Goal: Task Accomplishment & Management: Use online tool/utility

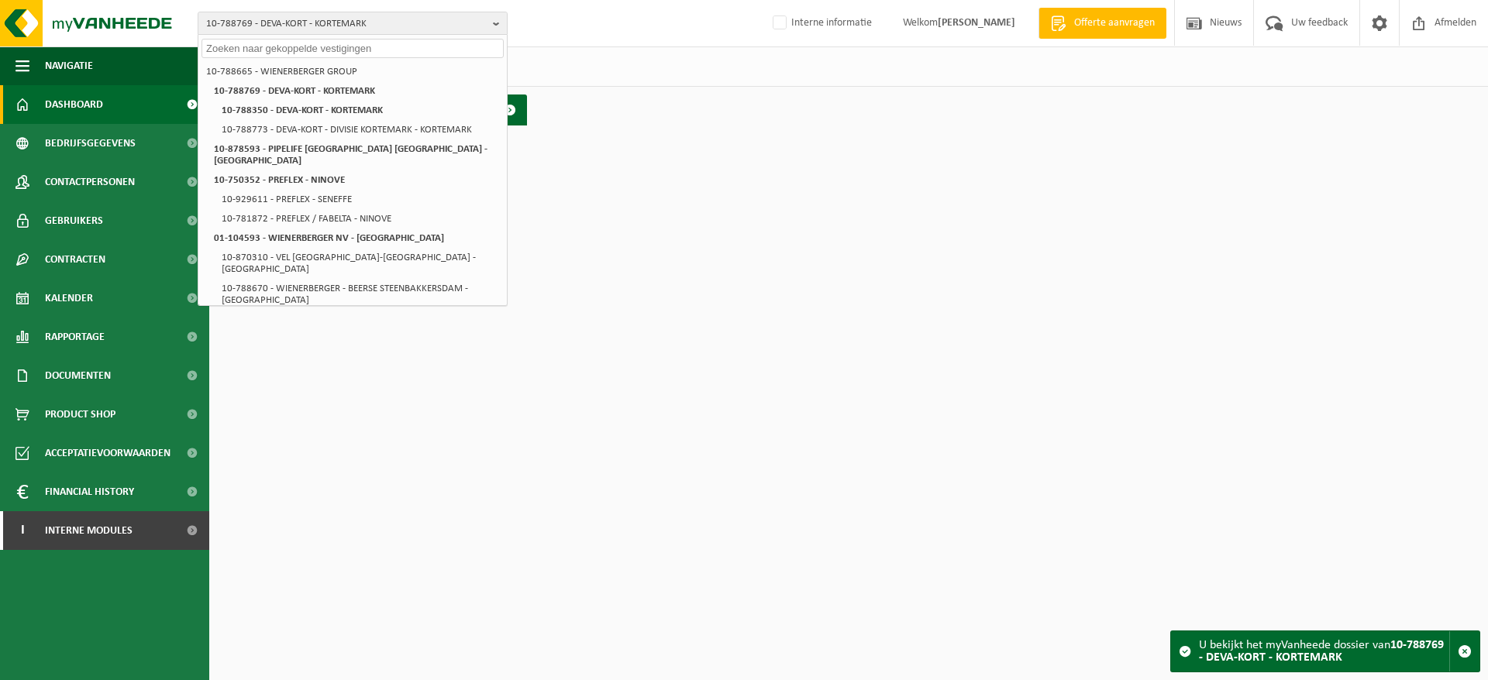
click at [662, 36] on div "10-788769 - DEVA-KORT - KORTEMARK 10-788665 - WIENERBERGER GROUP 10-788769 - DE…" at bounding box center [744, 23] width 1488 height 47
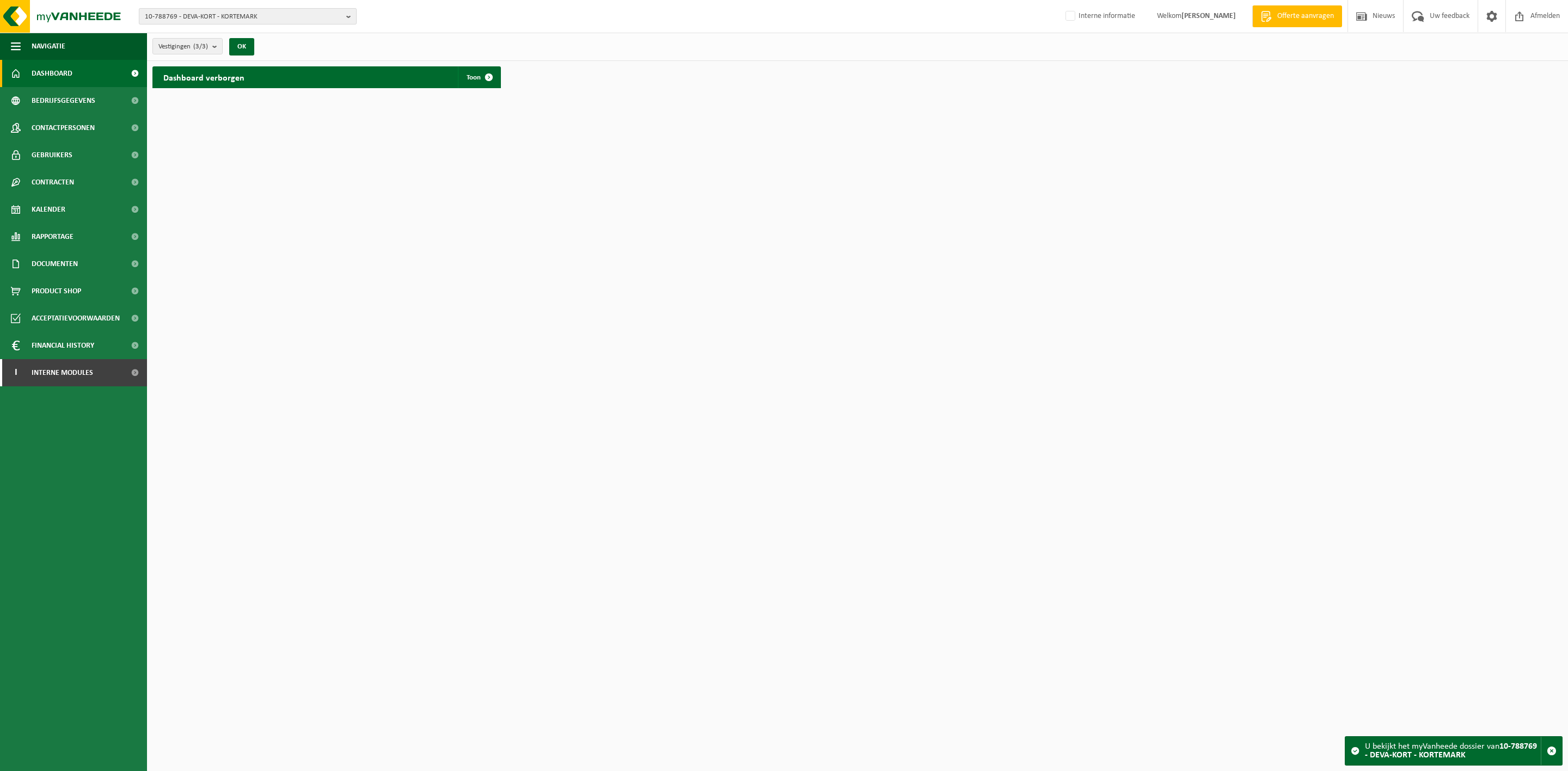
click at [293, 13] on span "10-788769 - DEVA-KORT - KORTEMARK" at bounding box center [243, 16] width 197 height 16
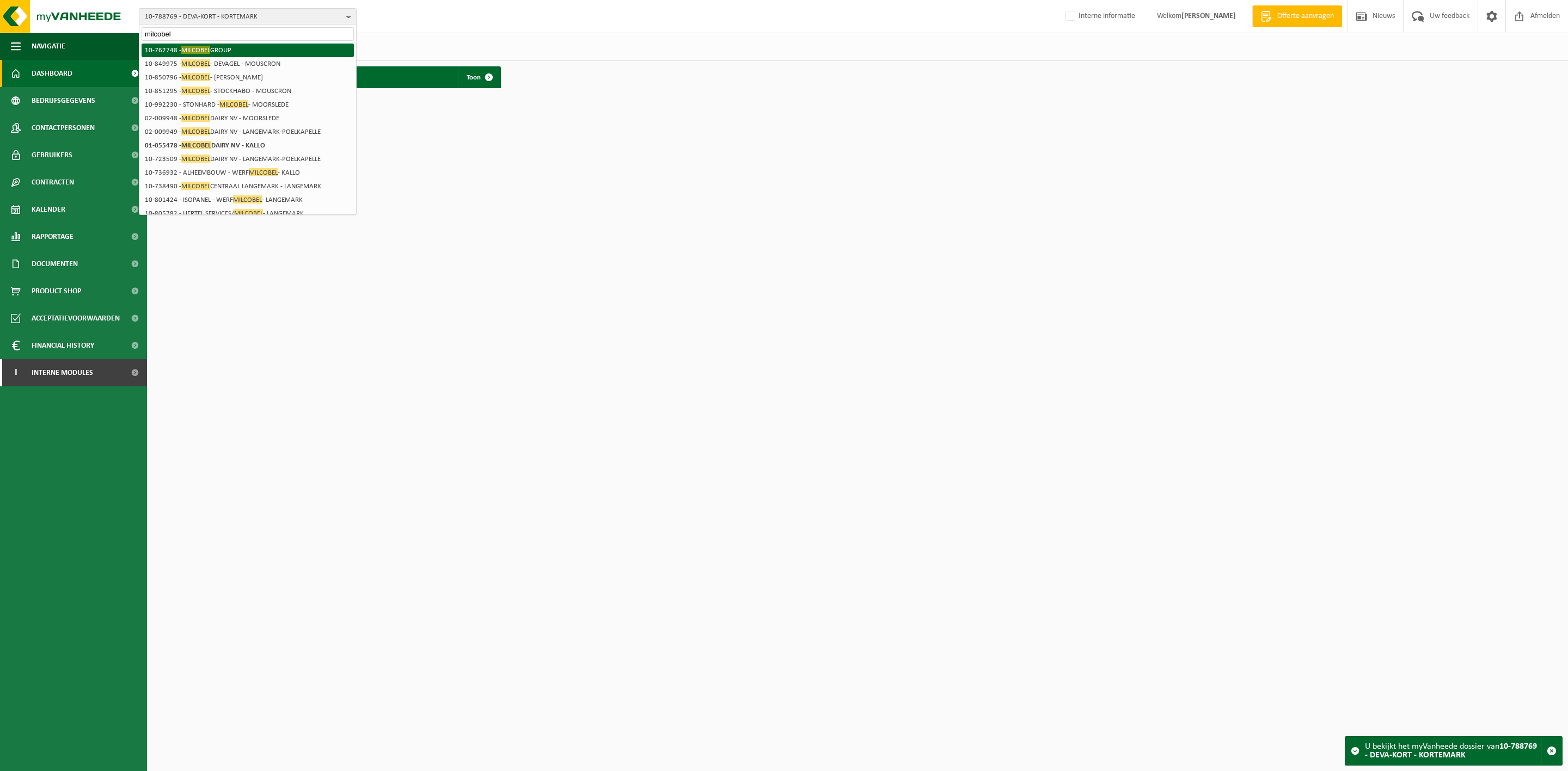
type input "milcobel"
click at [244, 44] on li "10-762748 - MILCOBEL GROUP" at bounding box center [247, 50] width 212 height 13
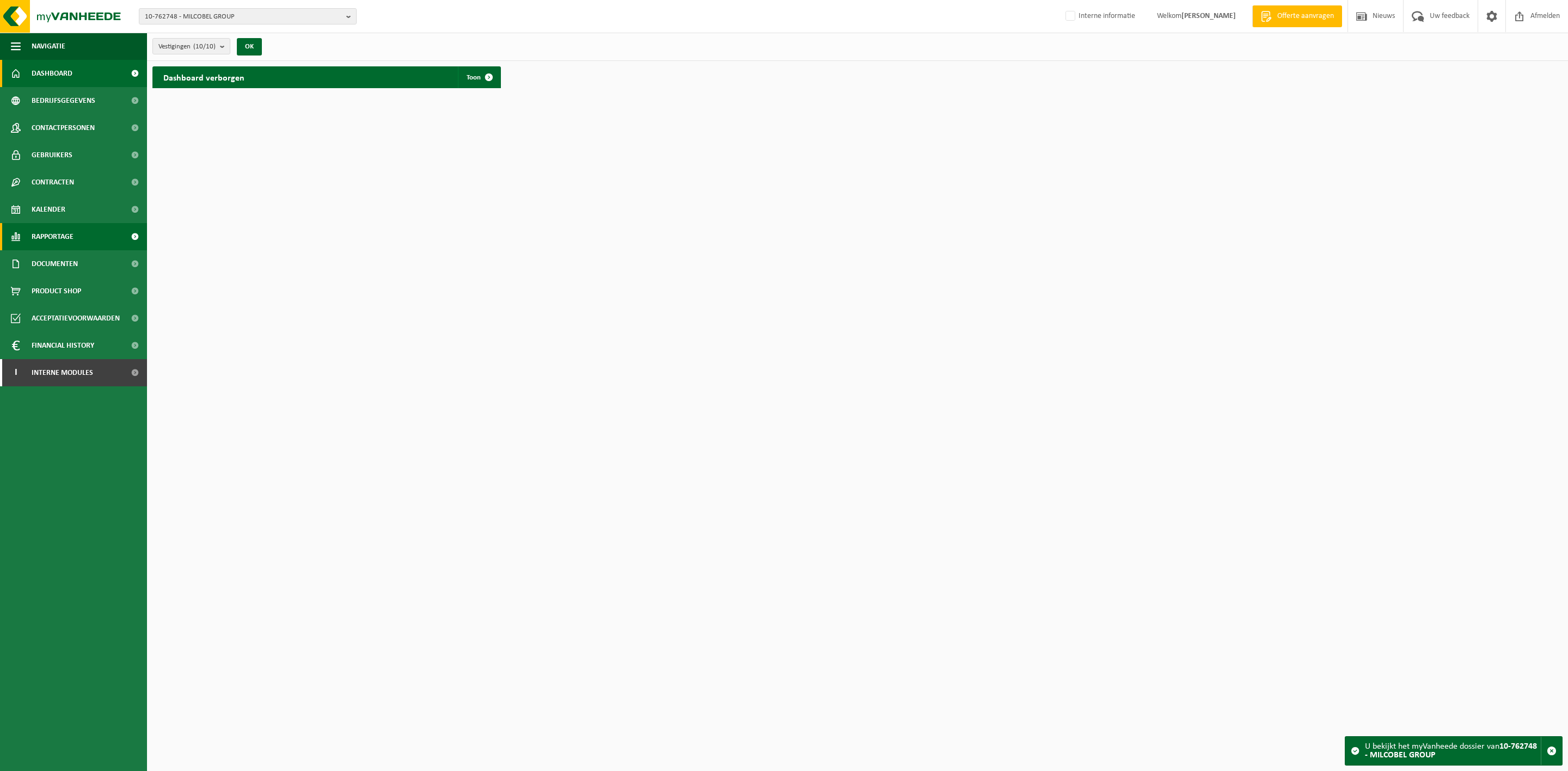
click at [79, 233] on link "Rapportage" at bounding box center [73, 237] width 147 height 27
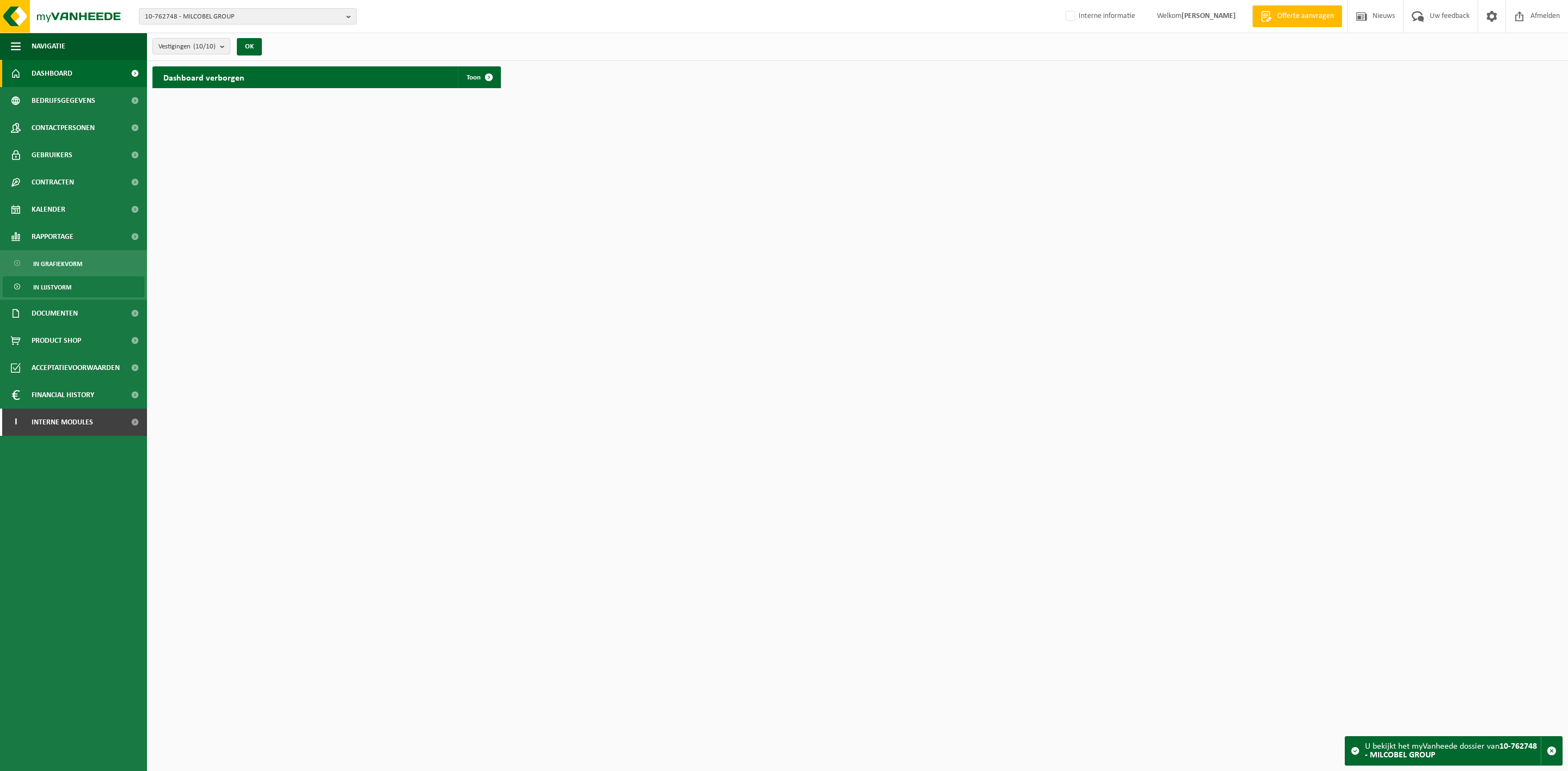
click at [67, 293] on span "In lijstvorm" at bounding box center [52, 286] width 38 height 20
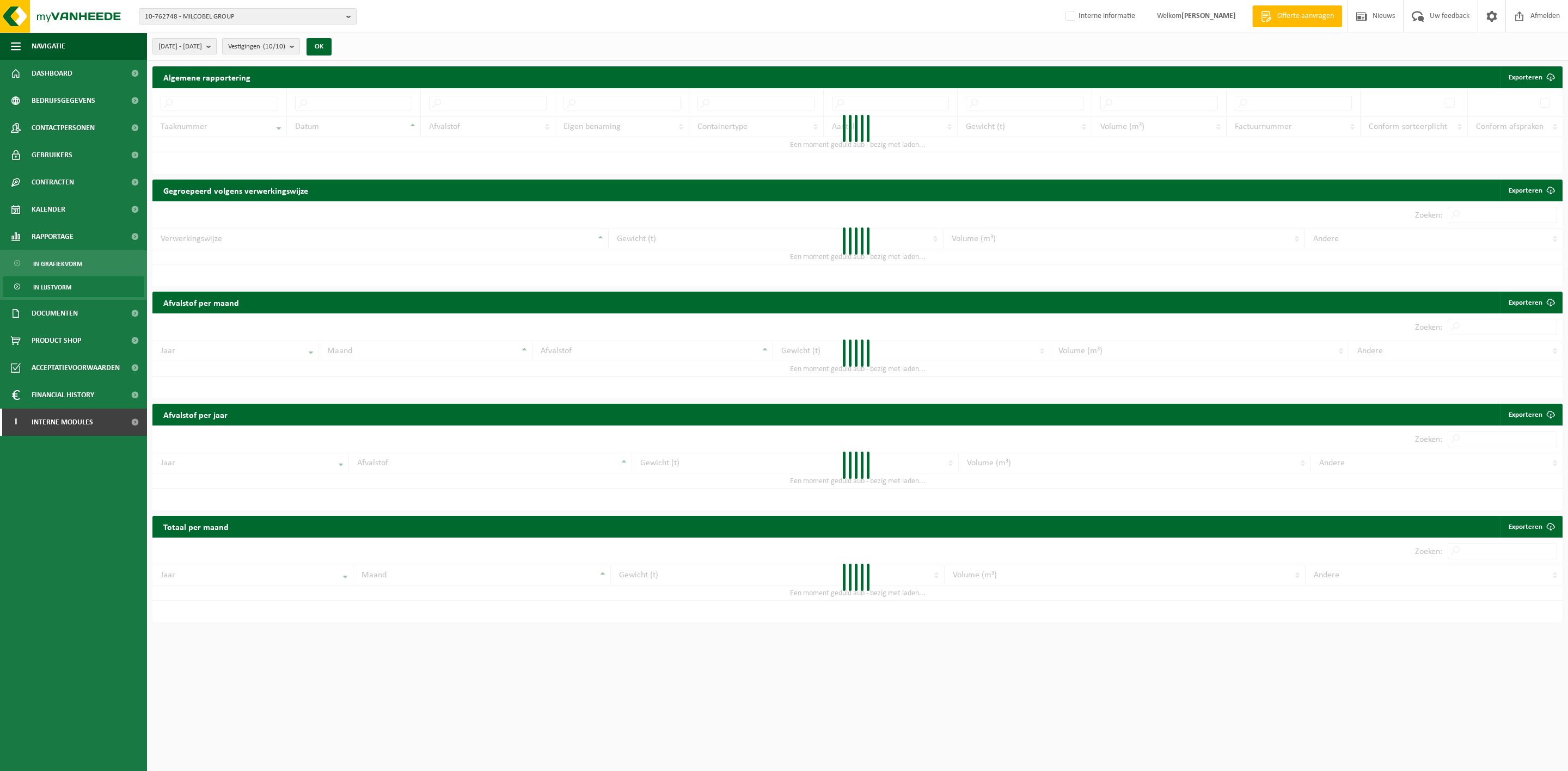
click at [202, 48] on span "[DATE] - [DATE]" at bounding box center [180, 46] width 44 height 16
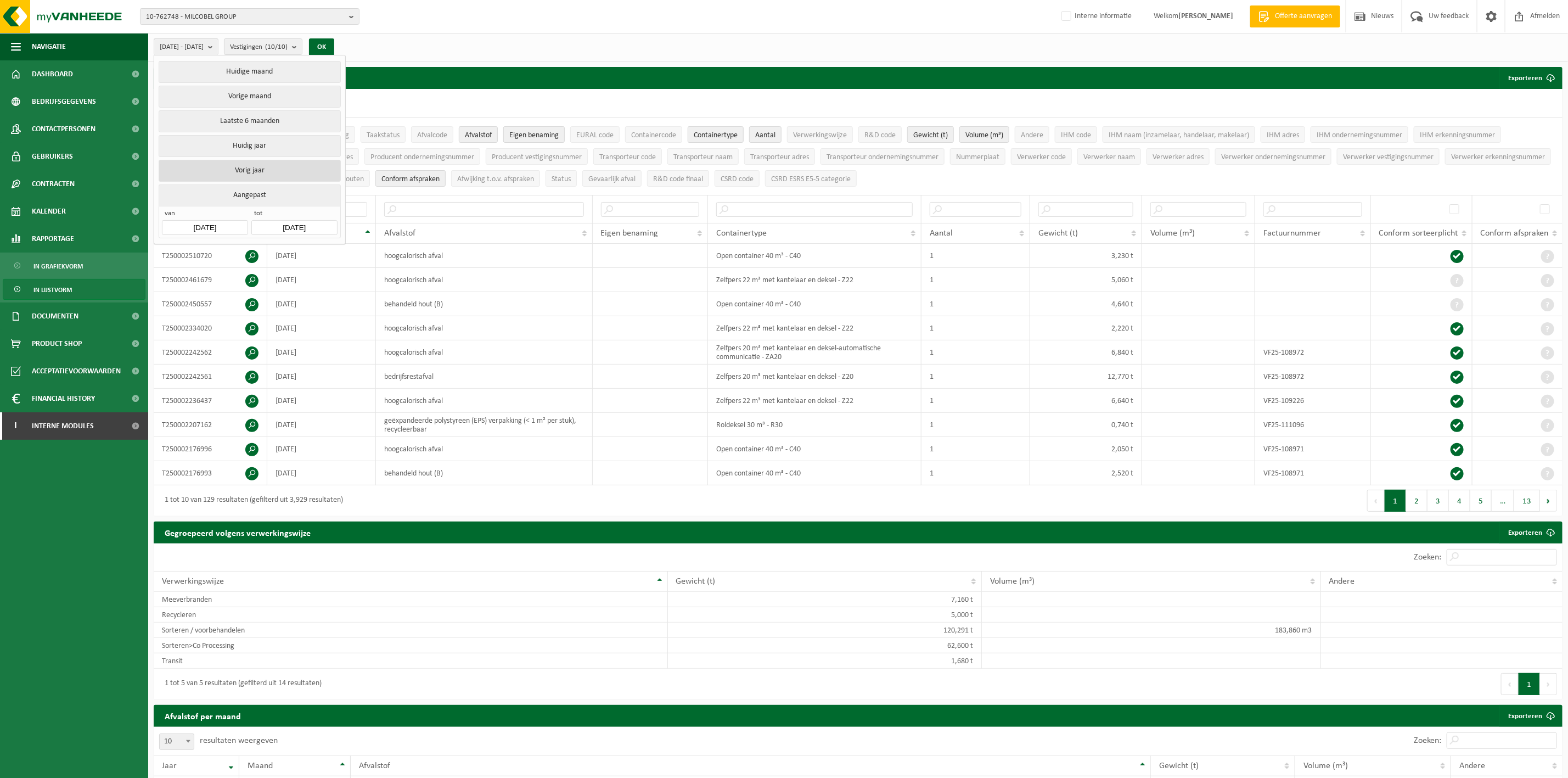
click at [246, 170] on button "Vorig jaar" at bounding box center [249, 170] width 181 height 22
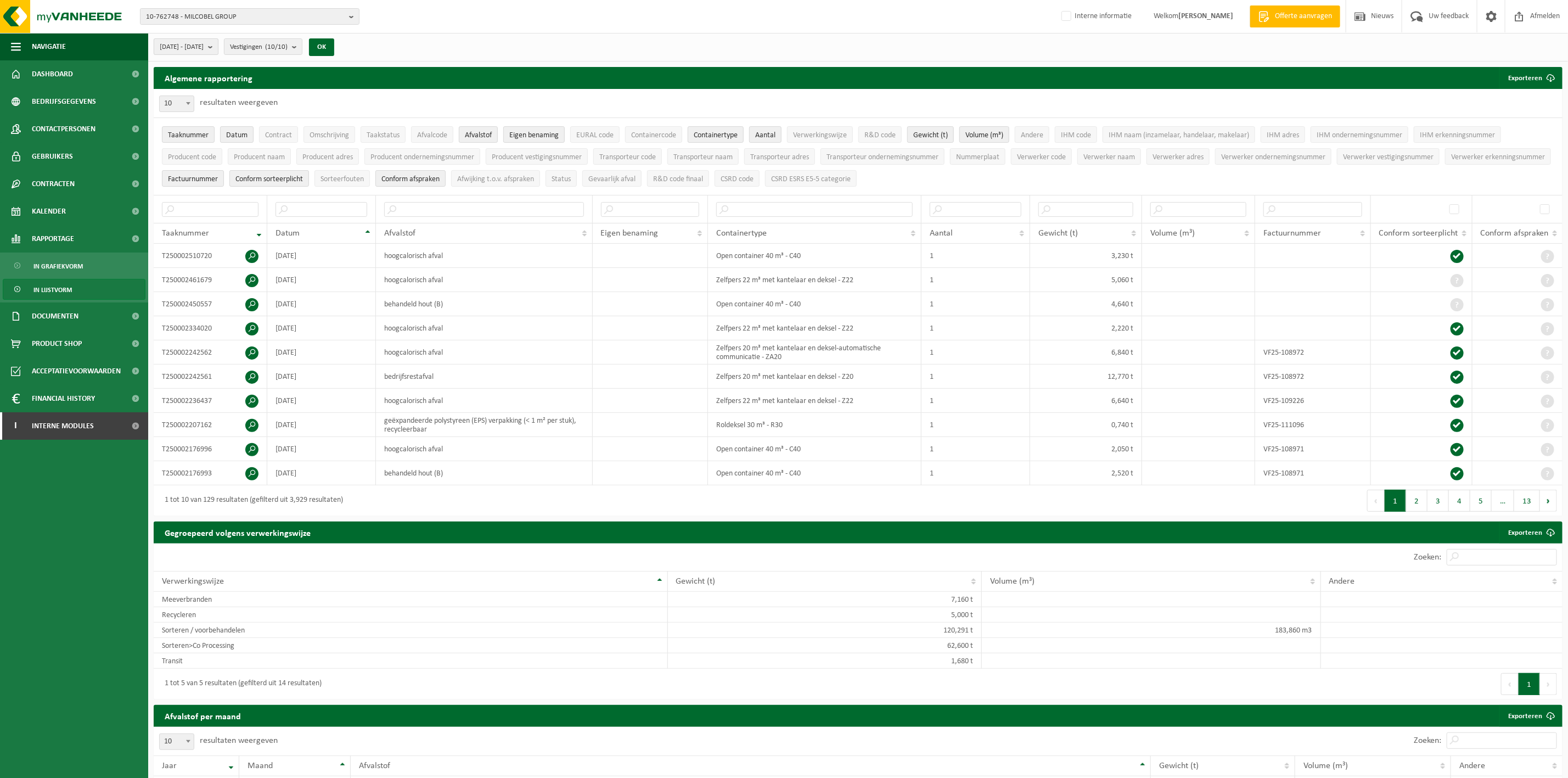
click at [203, 43] on span "[DATE] - [DATE]" at bounding box center [181, 47] width 44 height 16
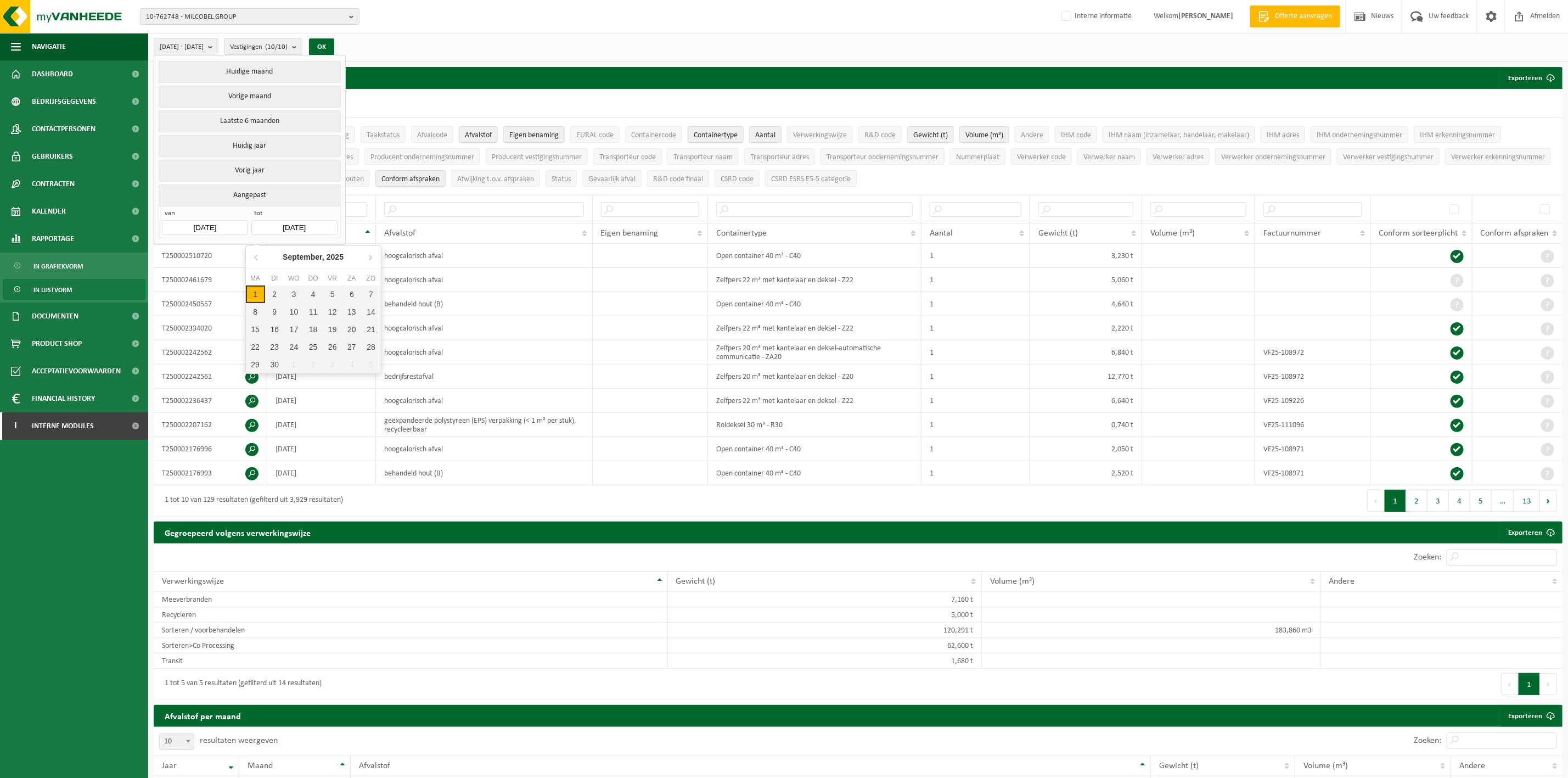
click at [295, 228] on input "[DATE]" at bounding box center [294, 227] width 86 height 15
click at [257, 264] on icon at bounding box center [256, 256] width 18 height 18
click at [368, 364] on div "31" at bounding box center [370, 364] width 19 height 18
type input "[DATE]"
click at [334, 43] on button "OK" at bounding box center [322, 47] width 25 height 18
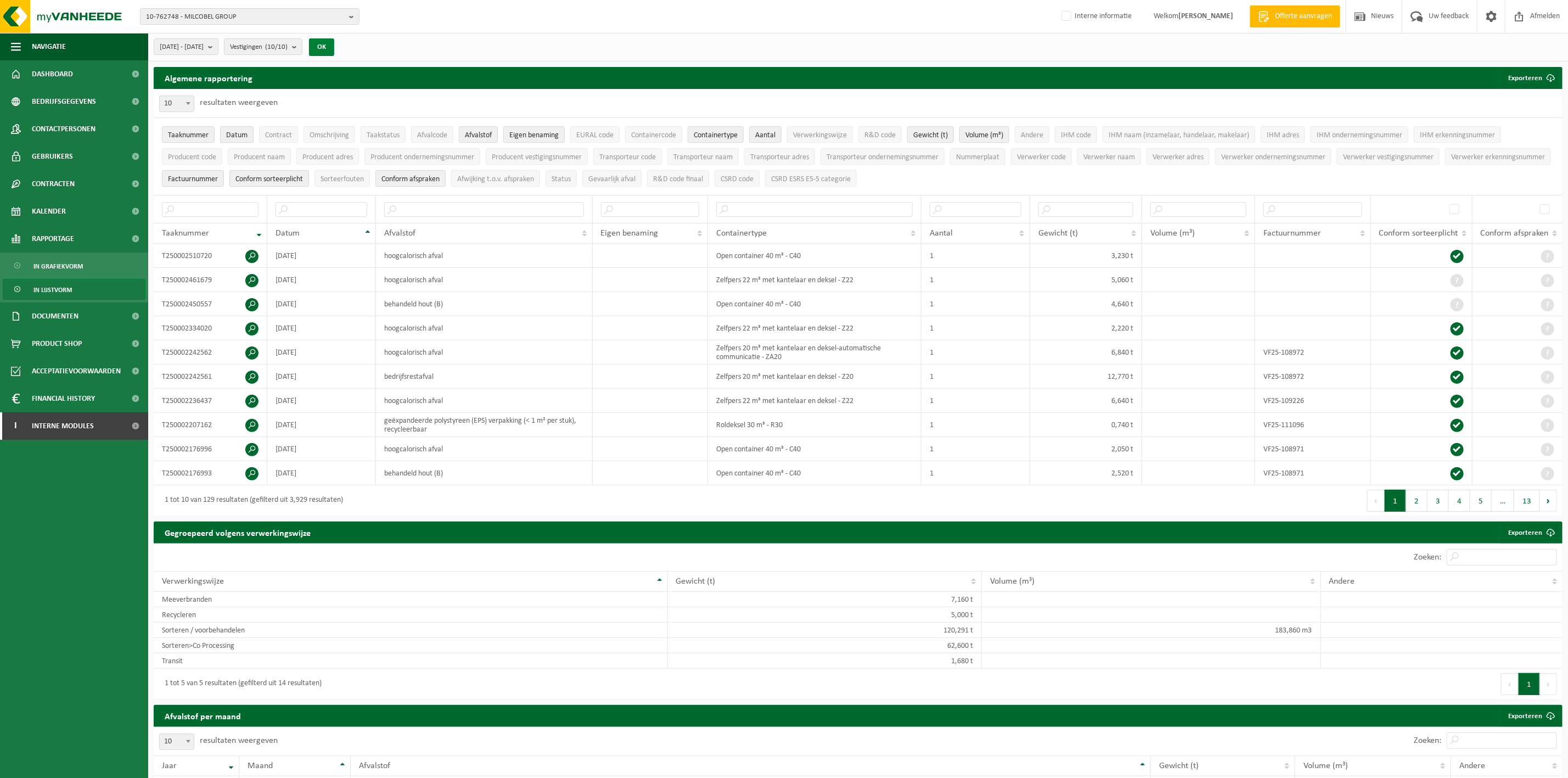
click at [334, 47] on button "OK" at bounding box center [322, 47] width 25 height 18
click at [1525, 77] on button "Exporteren" at bounding box center [1530, 78] width 62 height 22
click at [1527, 115] on link "Alle beschikbare kolommen" at bounding box center [1511, 122] width 99 height 22
click at [203, 47] on span "[DATE] - [DATE]" at bounding box center [181, 47] width 44 height 16
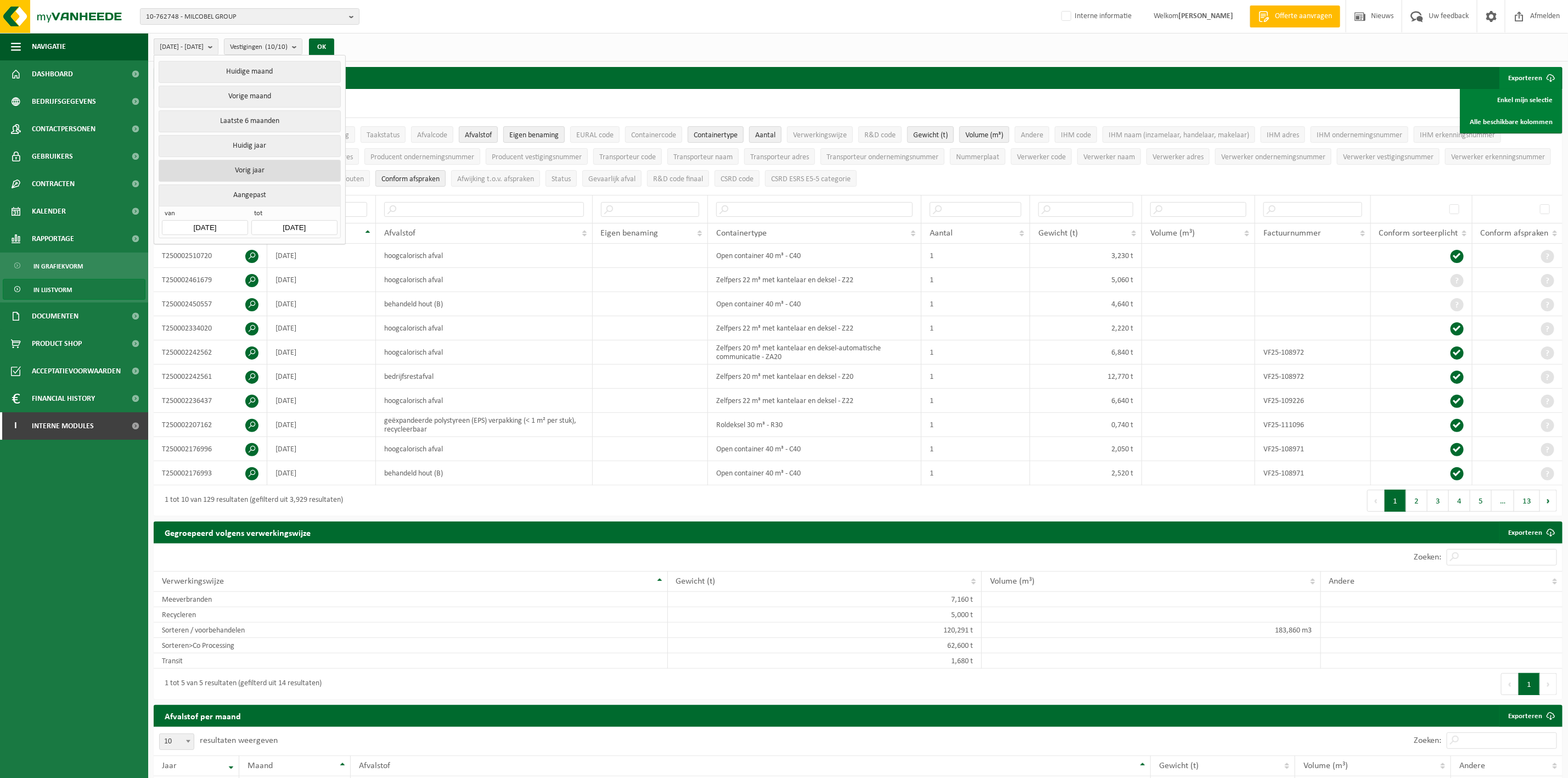
click at [243, 170] on button "Vorig jaar" at bounding box center [249, 170] width 181 height 22
type input "[DATE]"
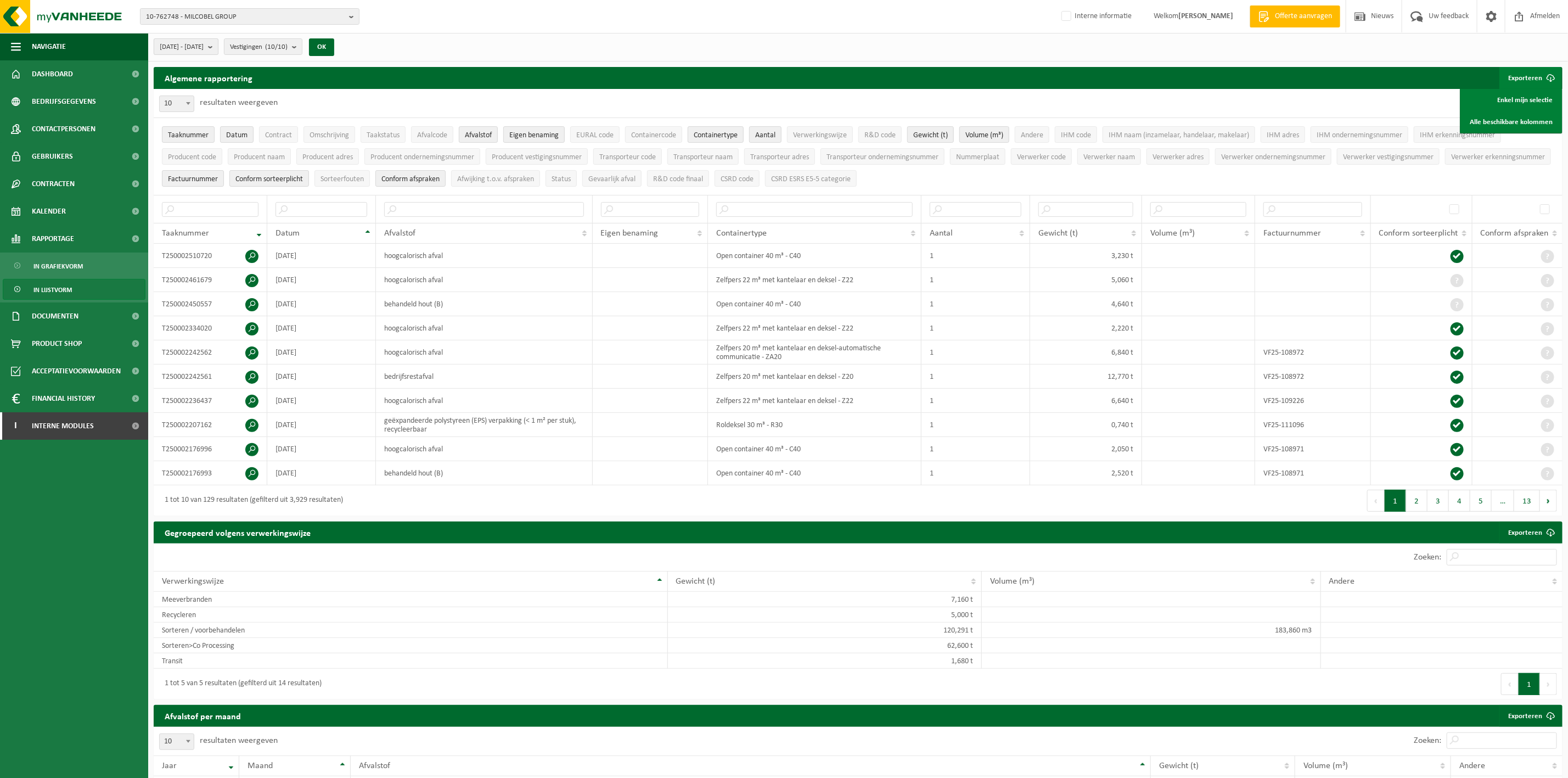
click at [203, 53] on span "[DATE] - [DATE]" at bounding box center [181, 47] width 44 height 16
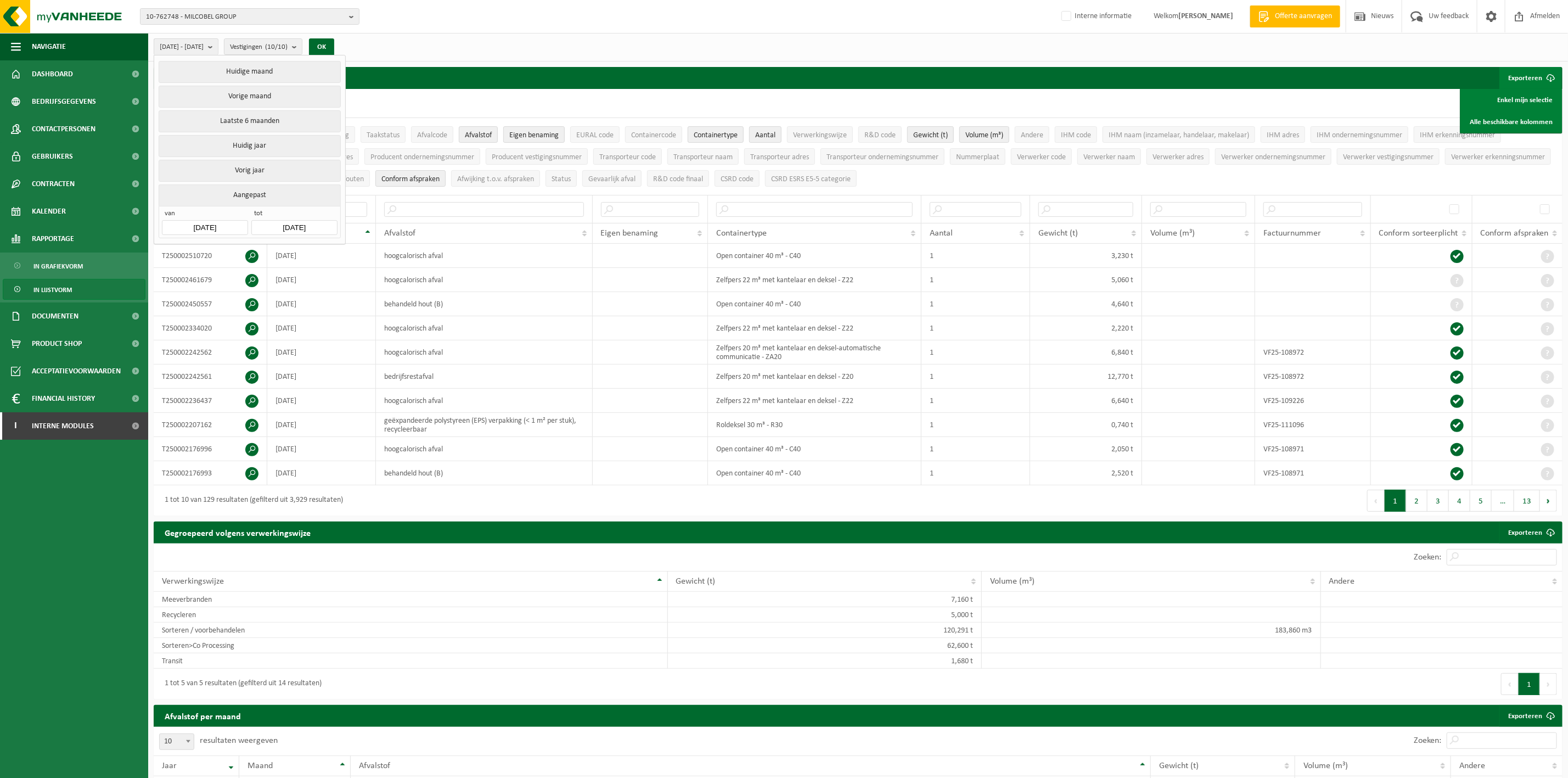
click at [294, 232] on input "[DATE]" at bounding box center [294, 227] width 86 height 15
click at [259, 255] on icon at bounding box center [256, 256] width 18 height 18
click at [315, 360] on div "31" at bounding box center [313, 364] width 19 height 18
type input "[DATE]"
click at [198, 230] on input "[DATE]" at bounding box center [205, 227] width 86 height 15
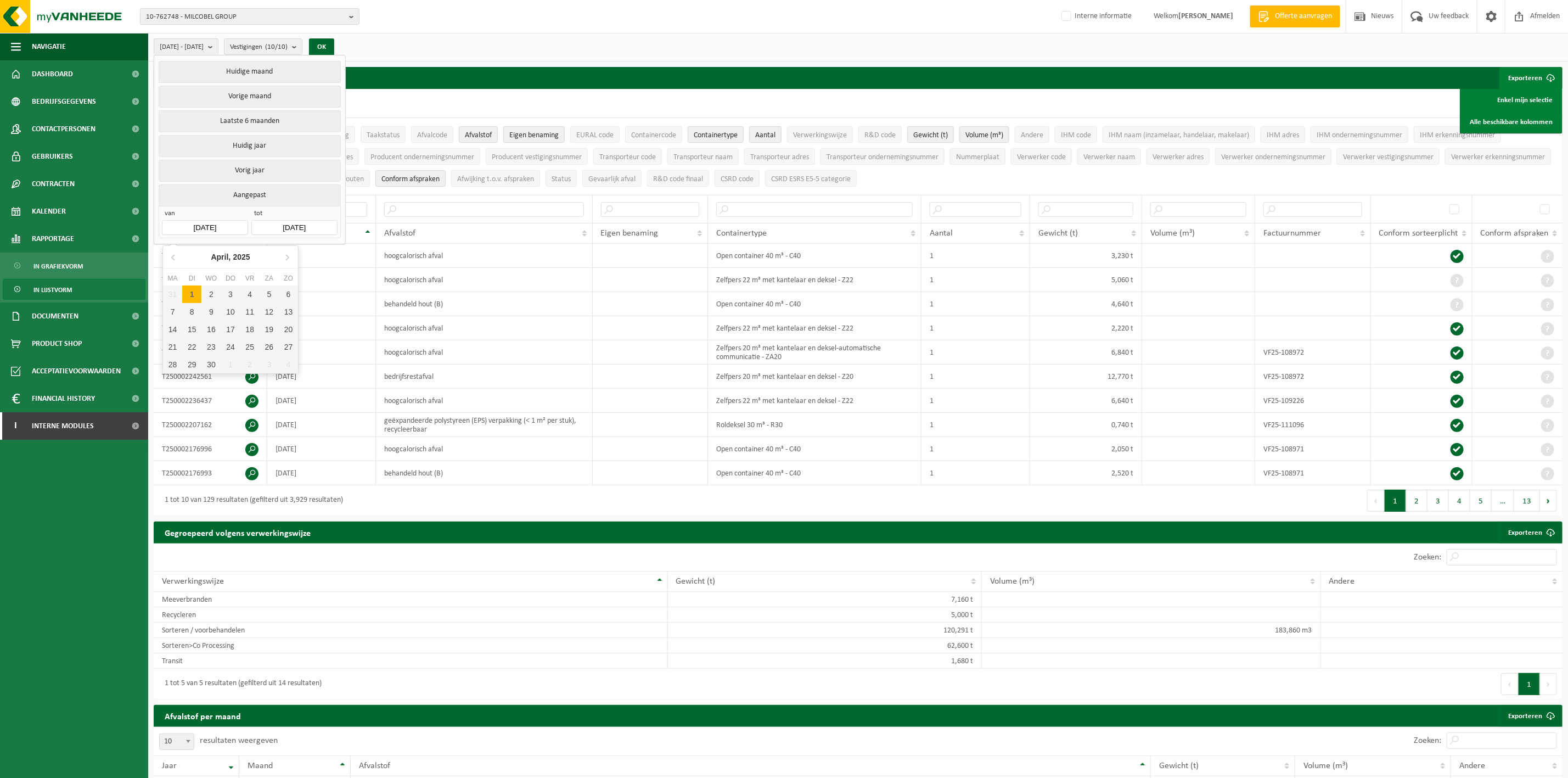
click at [193, 235] on input "[DATE]" at bounding box center [205, 227] width 86 height 15
click at [173, 257] on icon at bounding box center [174, 256] width 18 height 18
click at [173, 257] on icon at bounding box center [174, 258] width 3 height 6
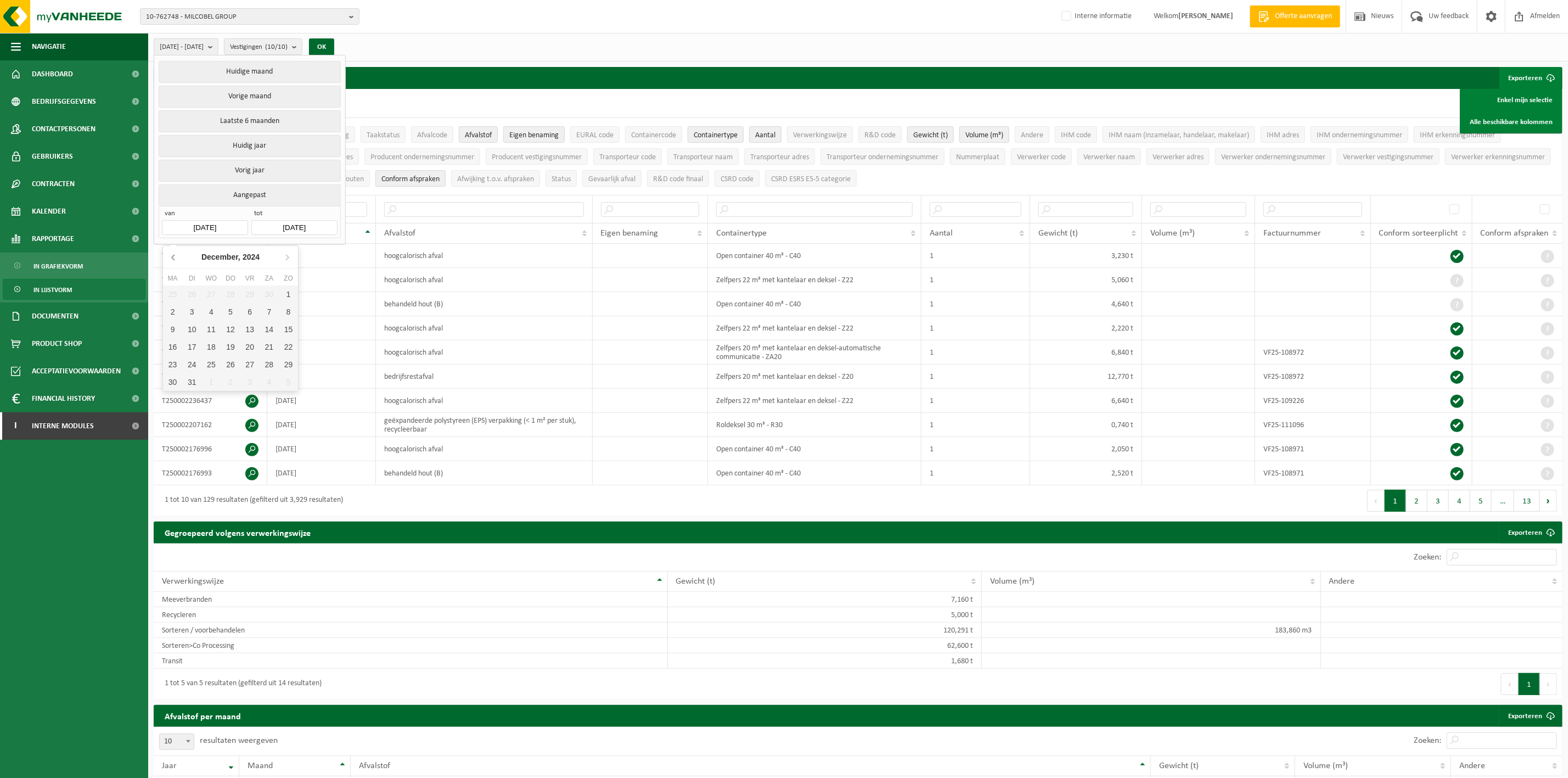
click at [173, 257] on icon at bounding box center [174, 258] width 3 height 6
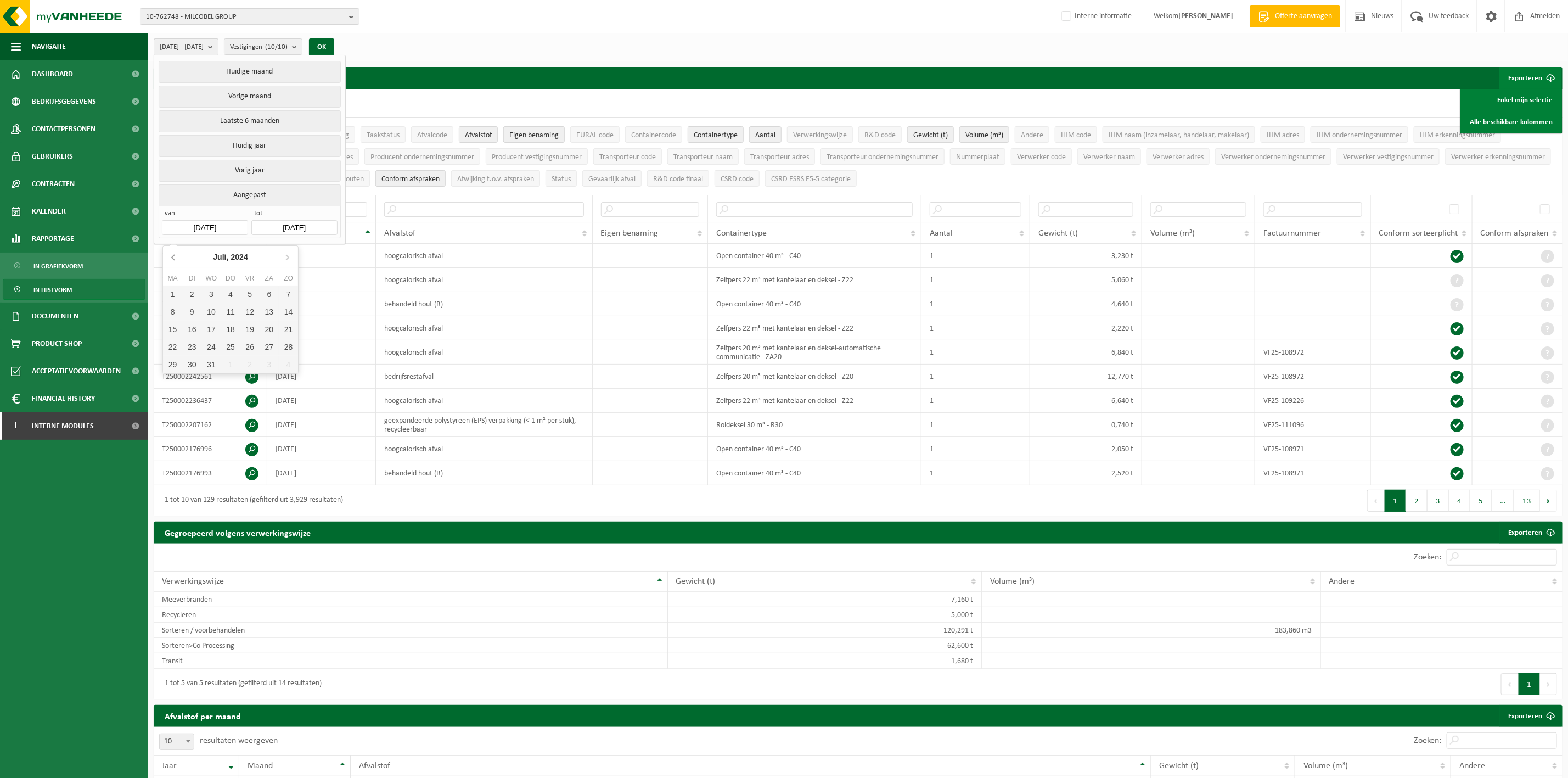
click at [173, 257] on icon at bounding box center [174, 258] width 3 height 6
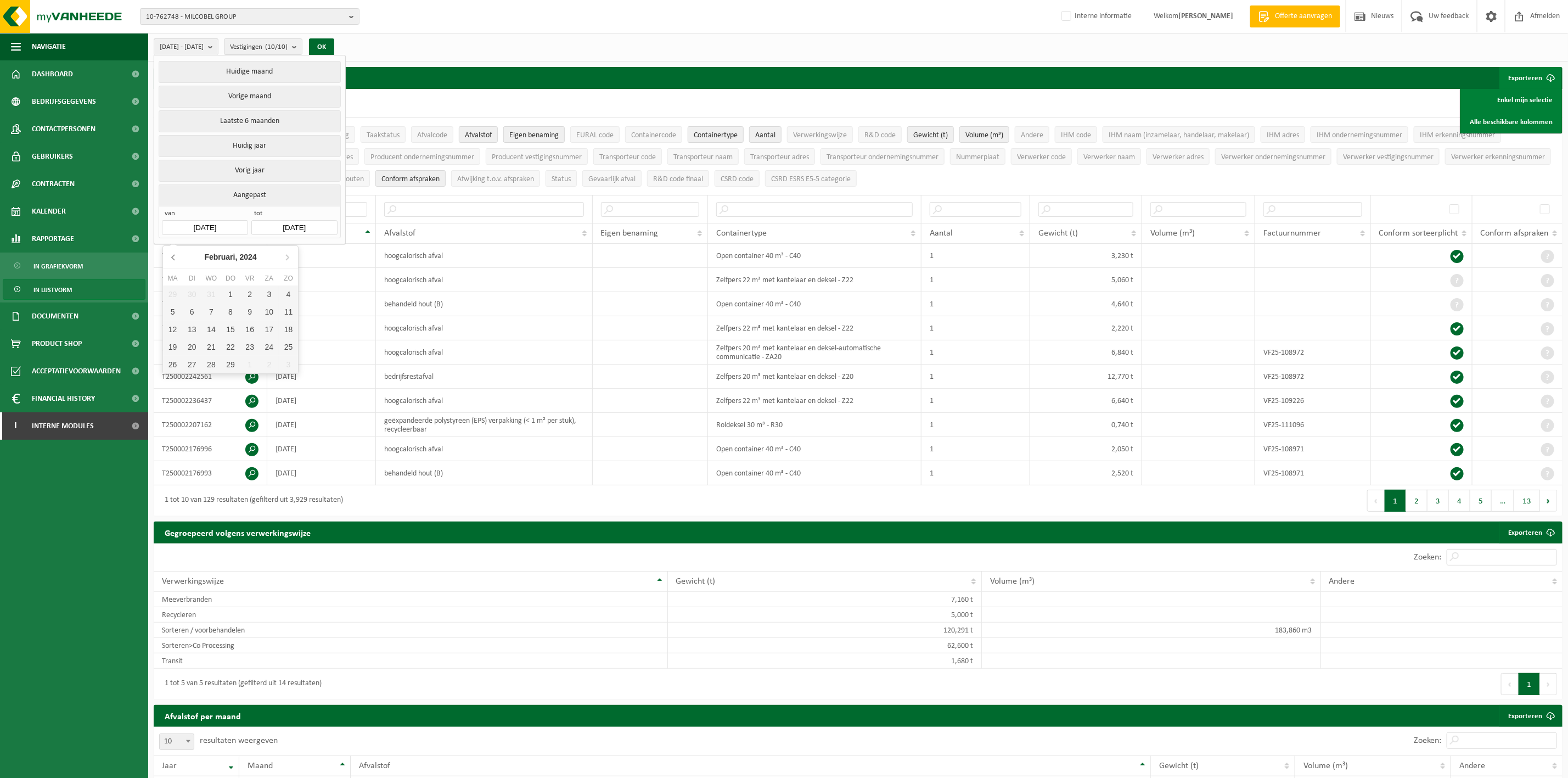
click at [173, 257] on icon at bounding box center [174, 258] width 3 height 6
click at [172, 291] on div "1" at bounding box center [172, 294] width 19 height 18
type input "[DATE]"
click at [334, 47] on button "OK" at bounding box center [322, 47] width 25 height 18
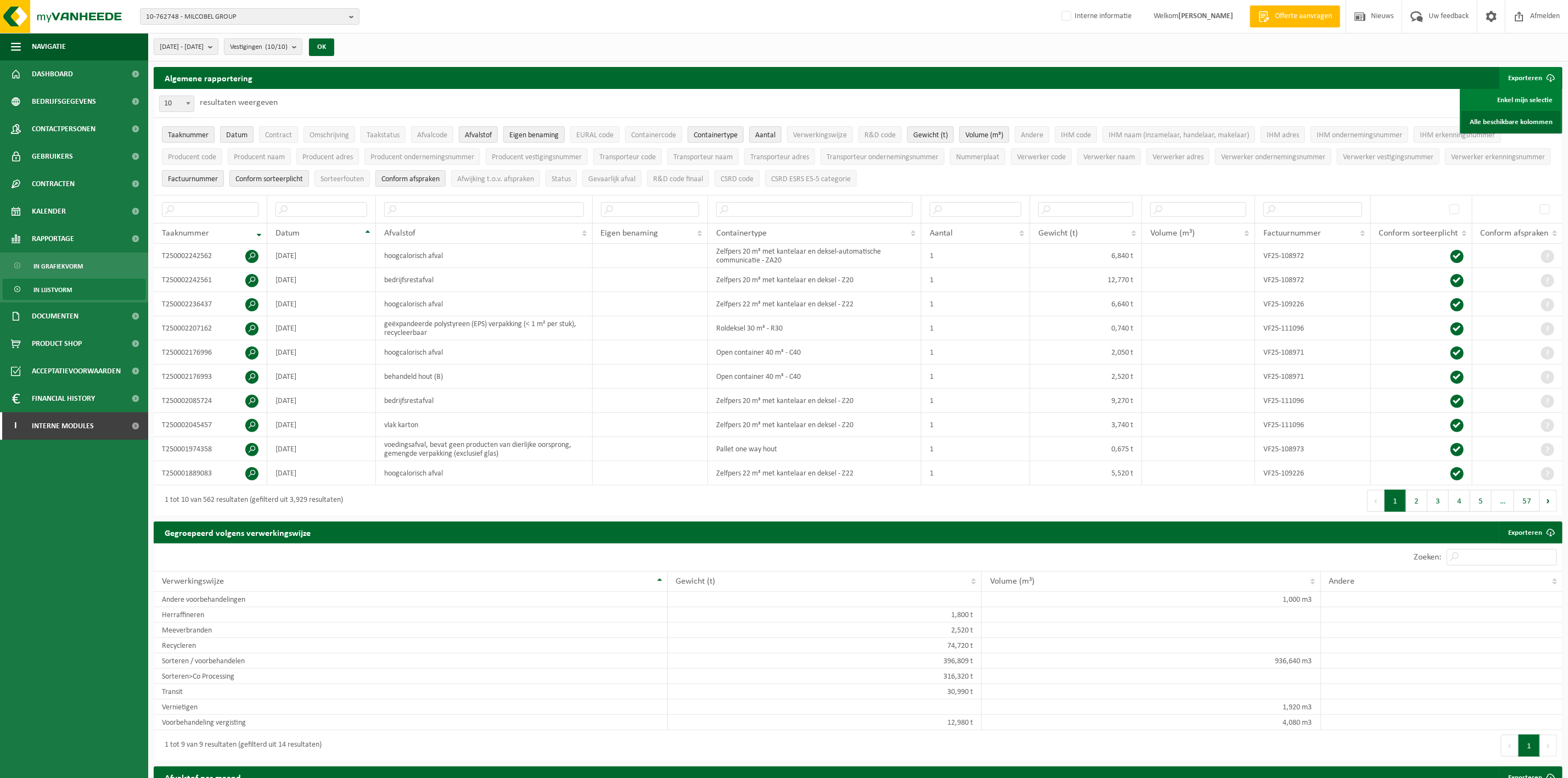
click at [1476, 123] on link "Alle beschikbare kolommen" at bounding box center [1511, 122] width 99 height 22
